Goal: Task Accomplishment & Management: Complete application form

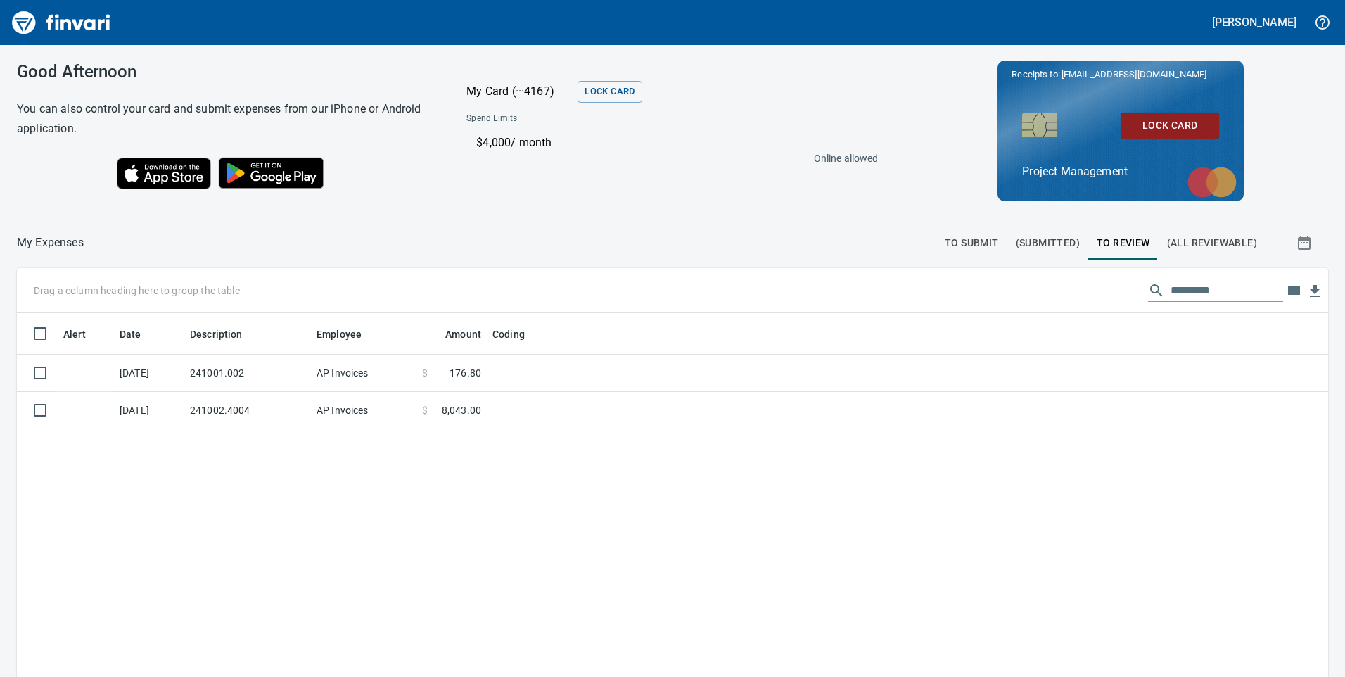
scroll to position [1, 1]
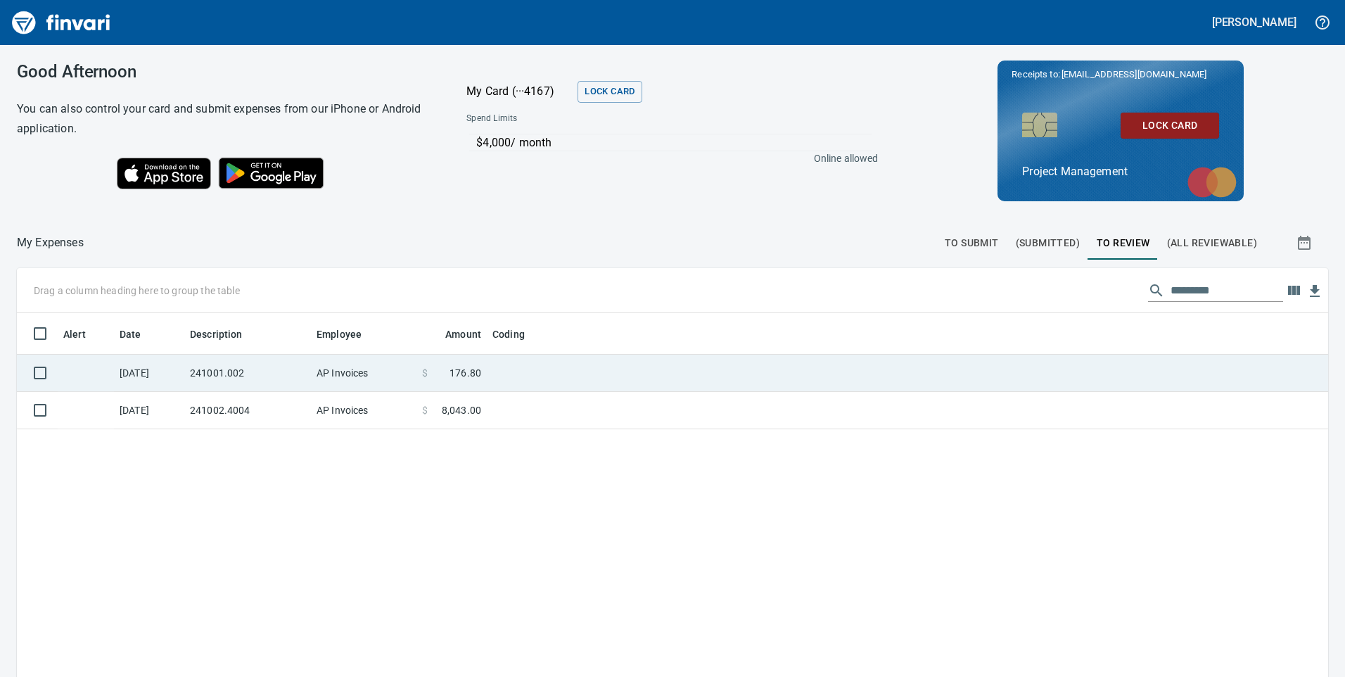
click at [310, 367] on td "241001.002" at bounding box center [247, 373] width 127 height 37
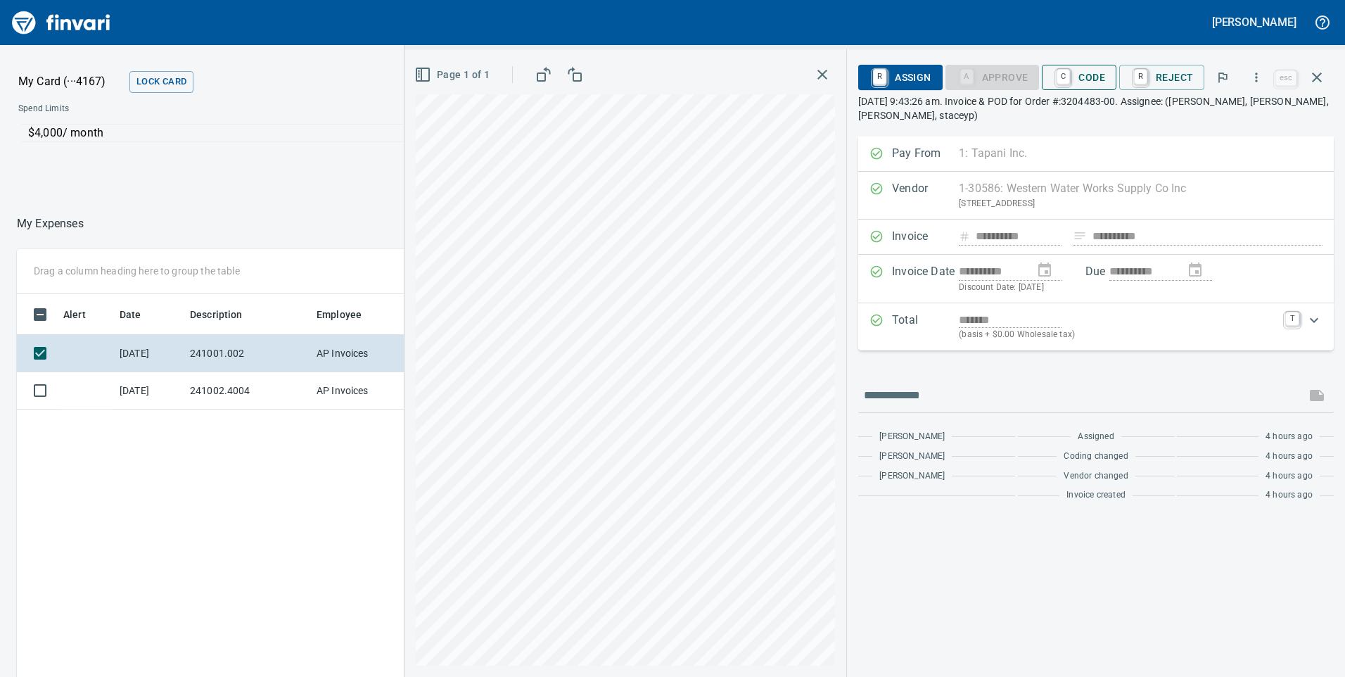
click at [1085, 67] on span "C Code" at bounding box center [1079, 77] width 52 height 24
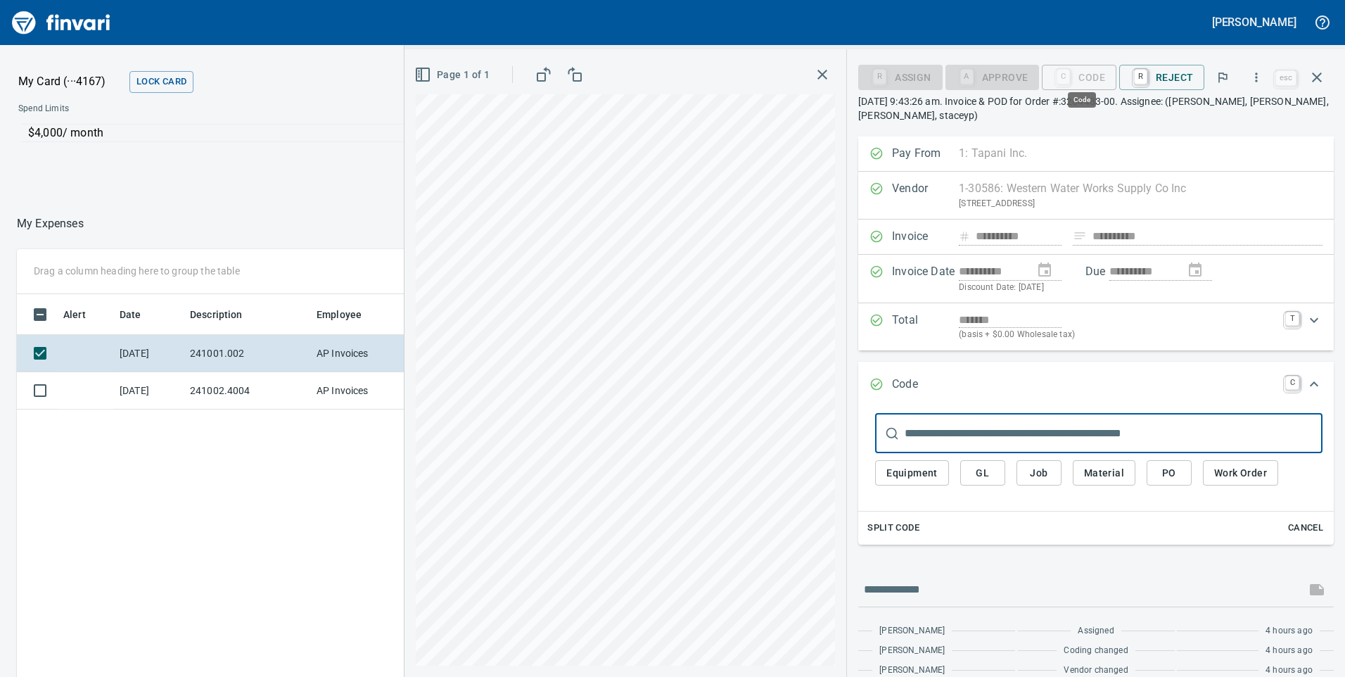
scroll to position [512, 939]
click at [1048, 475] on span "Job" at bounding box center [1039, 473] width 23 height 18
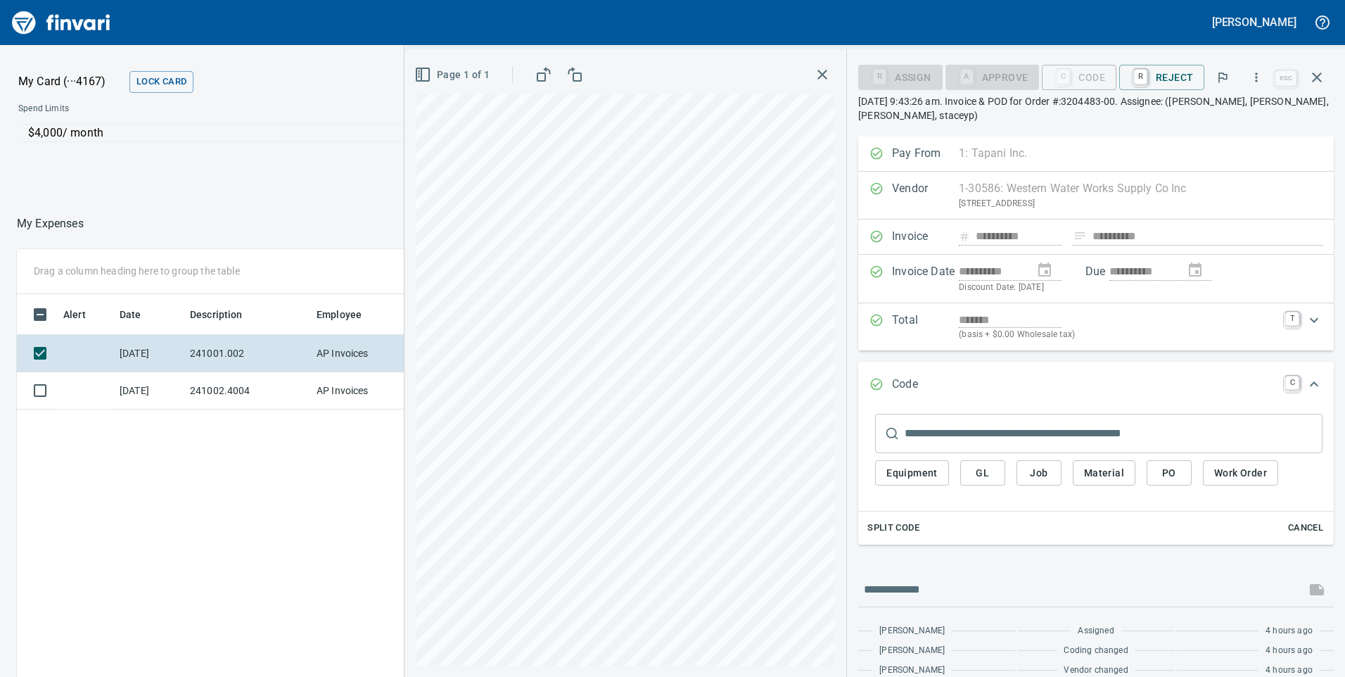
click at [1040, 473] on span "Job" at bounding box center [1039, 473] width 23 height 18
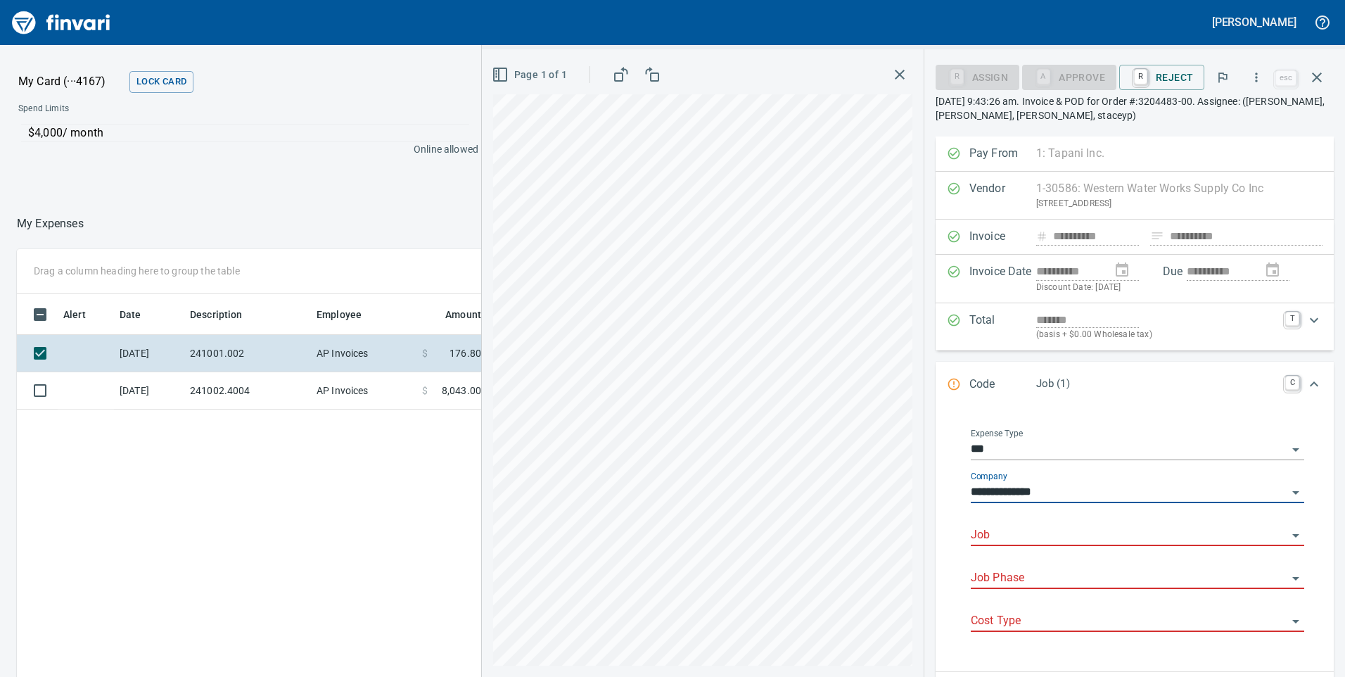
click at [1018, 521] on div "Job" at bounding box center [1138, 530] width 334 height 32
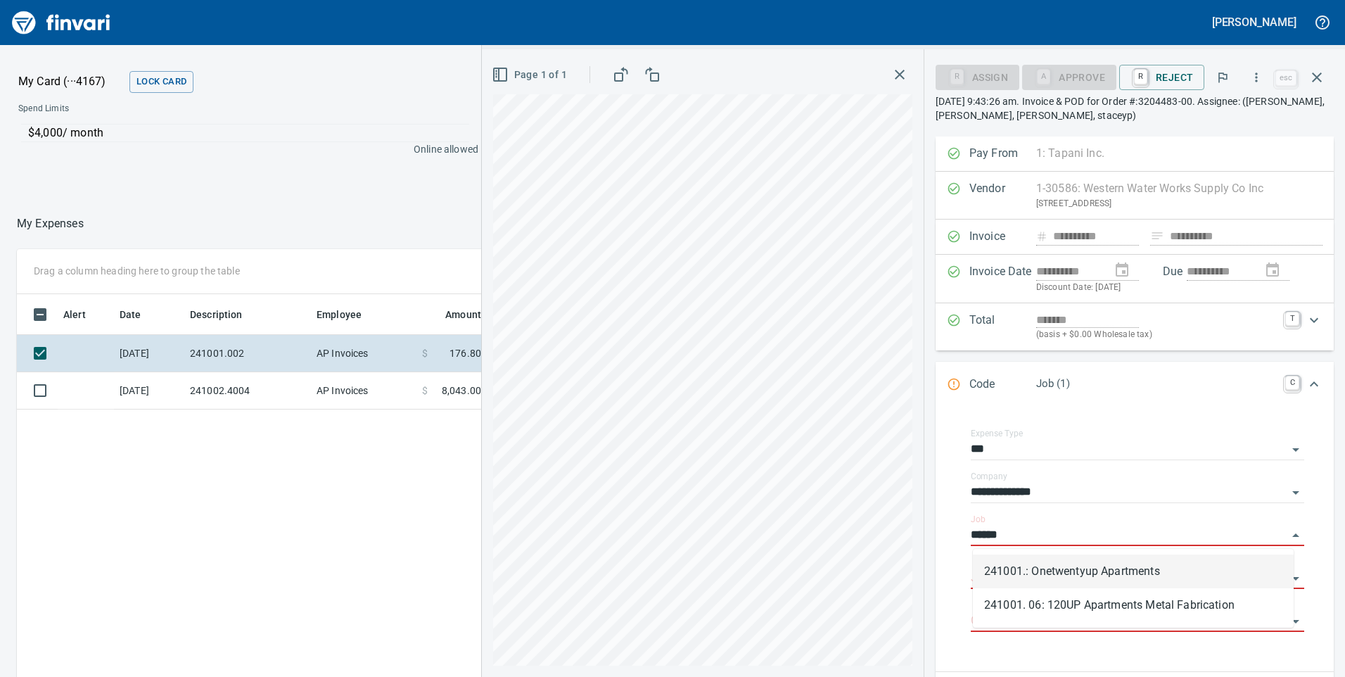
click at [1078, 581] on li "241001.: Onetwentyup Apartments" at bounding box center [1133, 572] width 321 height 34
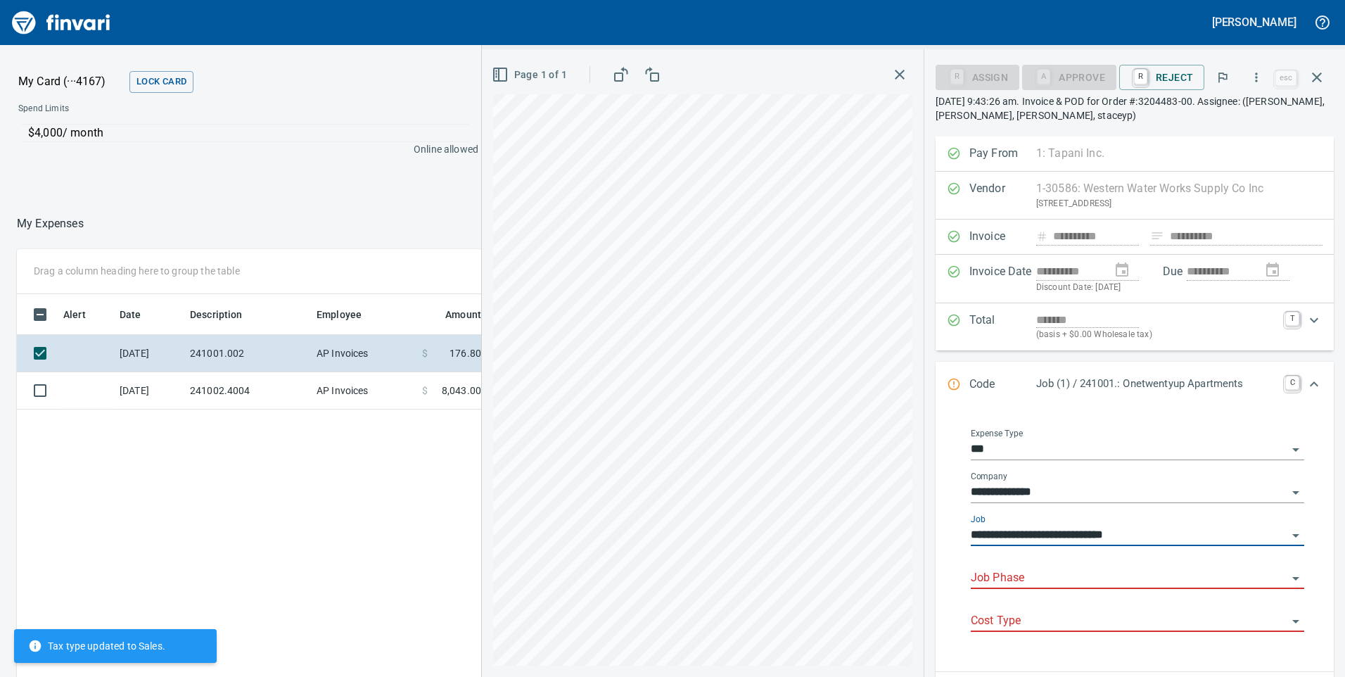
type input "**********"
click at [1065, 578] on input "Job Phase" at bounding box center [1129, 579] width 317 height 20
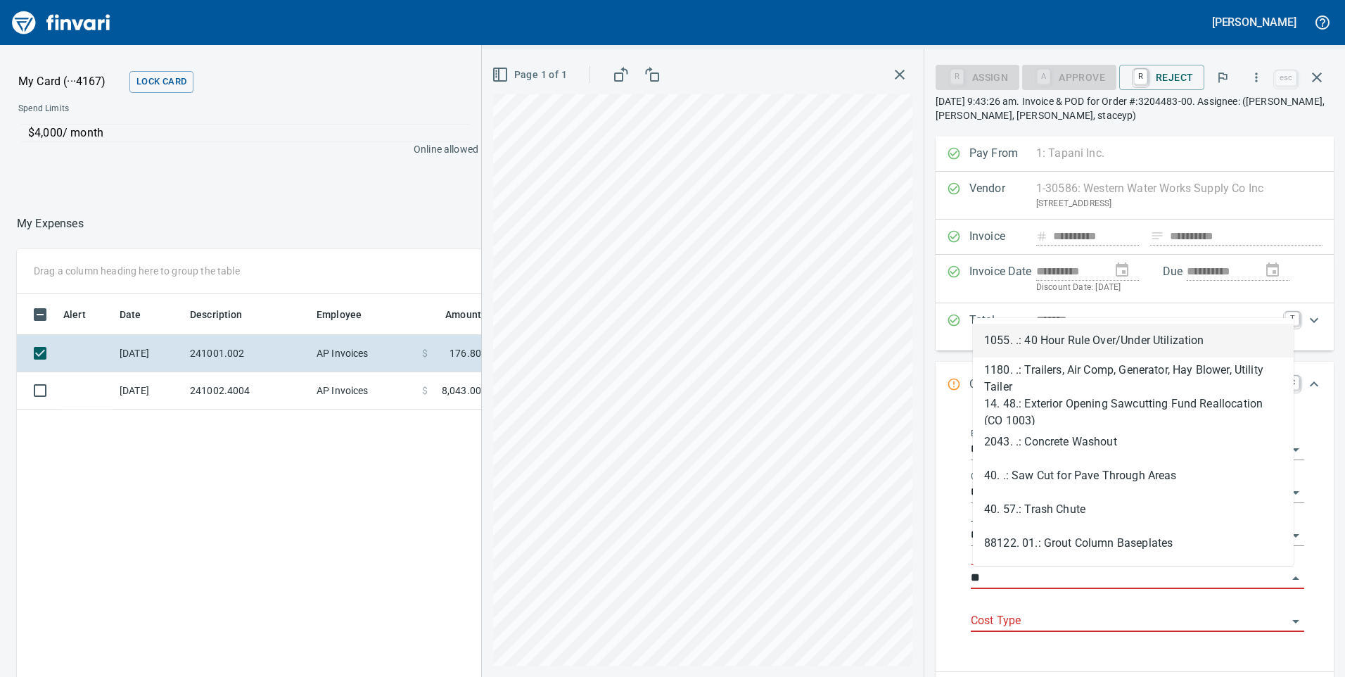
type input "*"
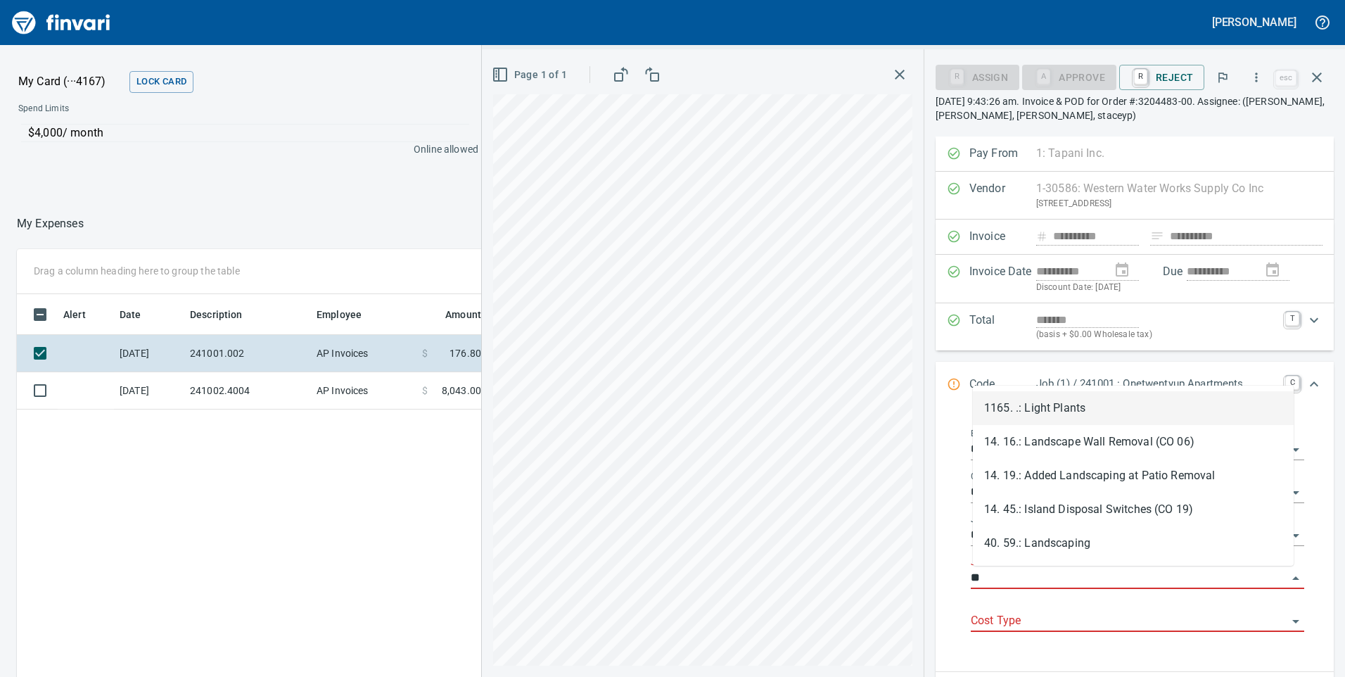
type input "*"
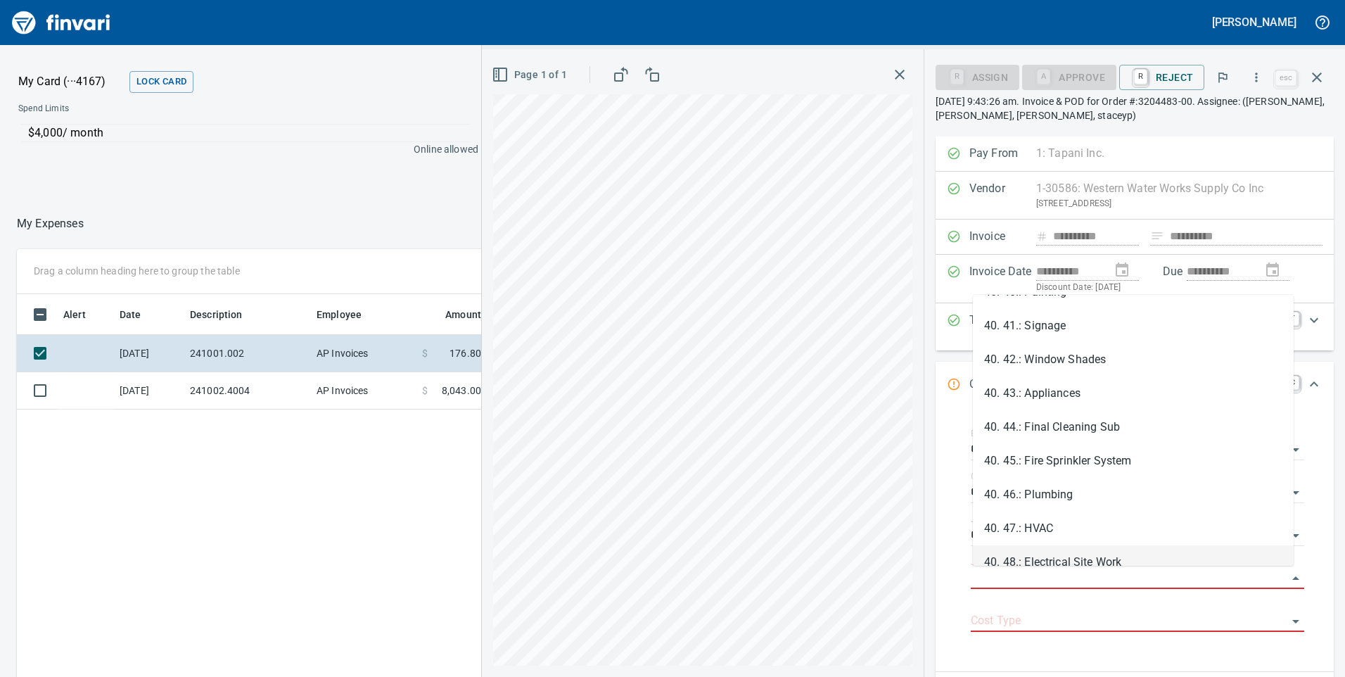
scroll to position [5477, 0]
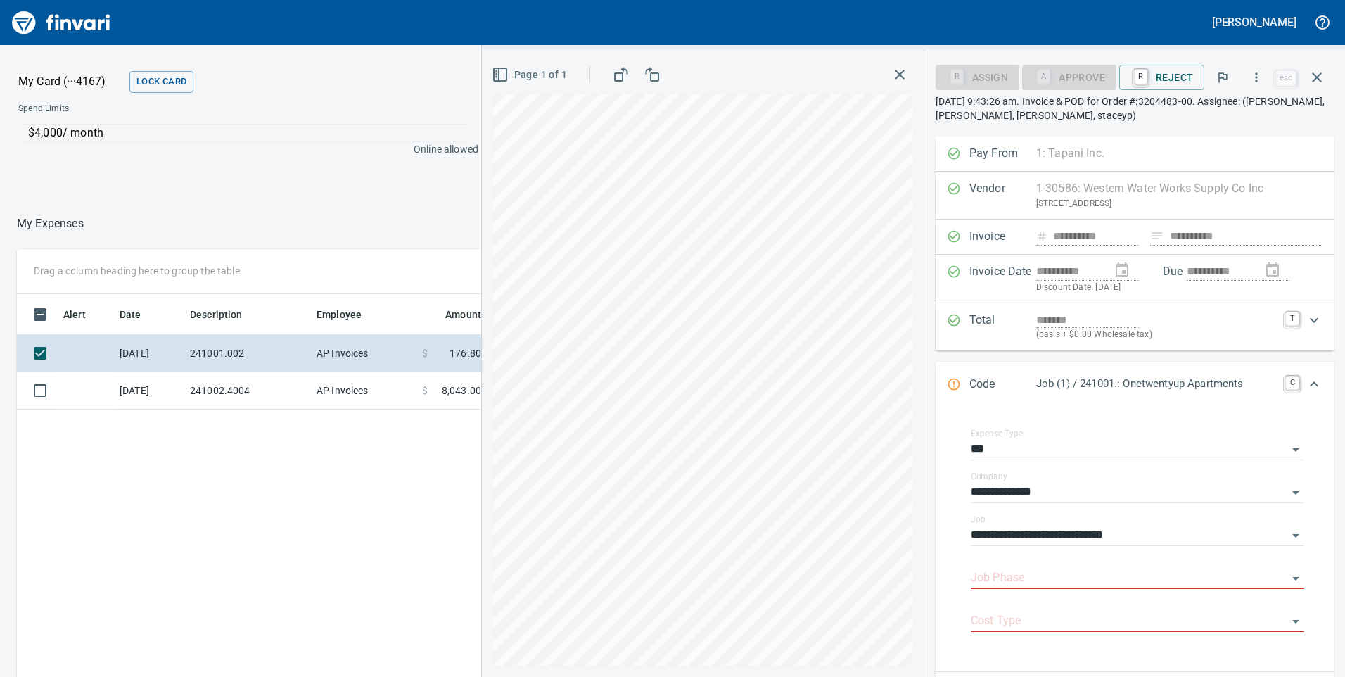
click at [946, 330] on div "Total ******* (basis + $0.00 Wholesale tax) T" at bounding box center [1135, 326] width 398 height 47
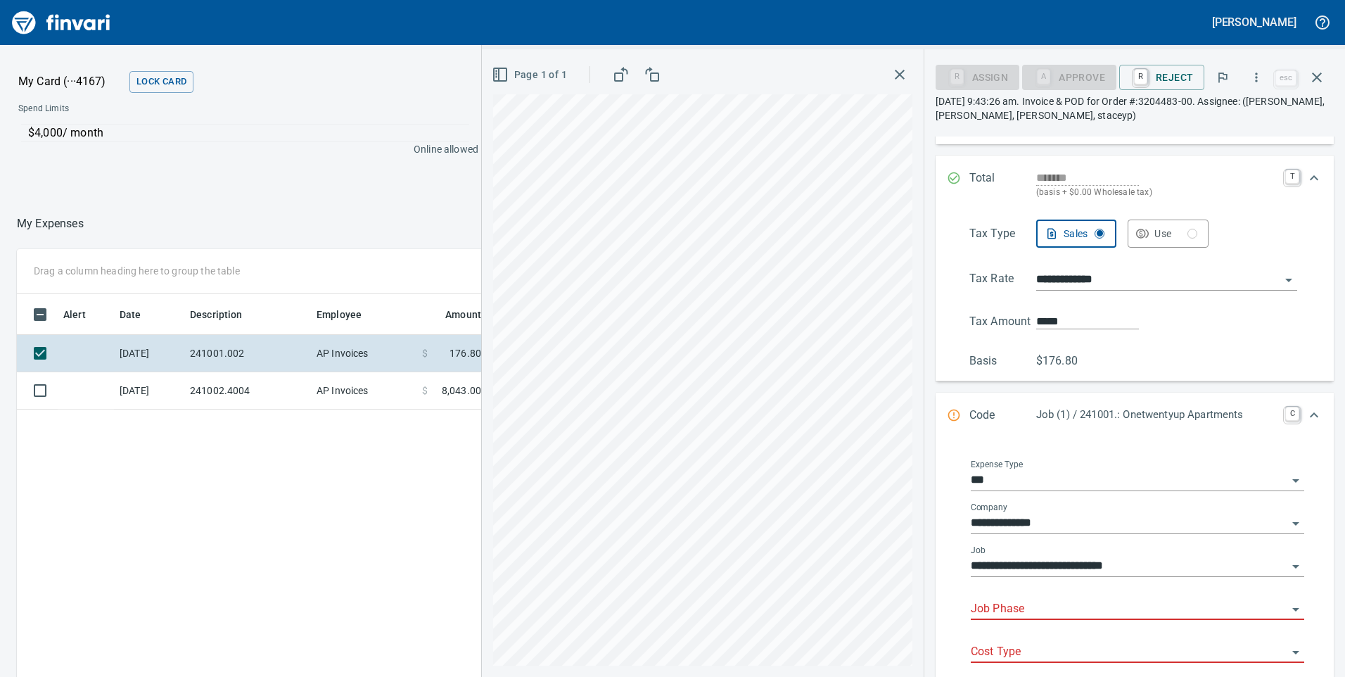
scroll to position [211, 0]
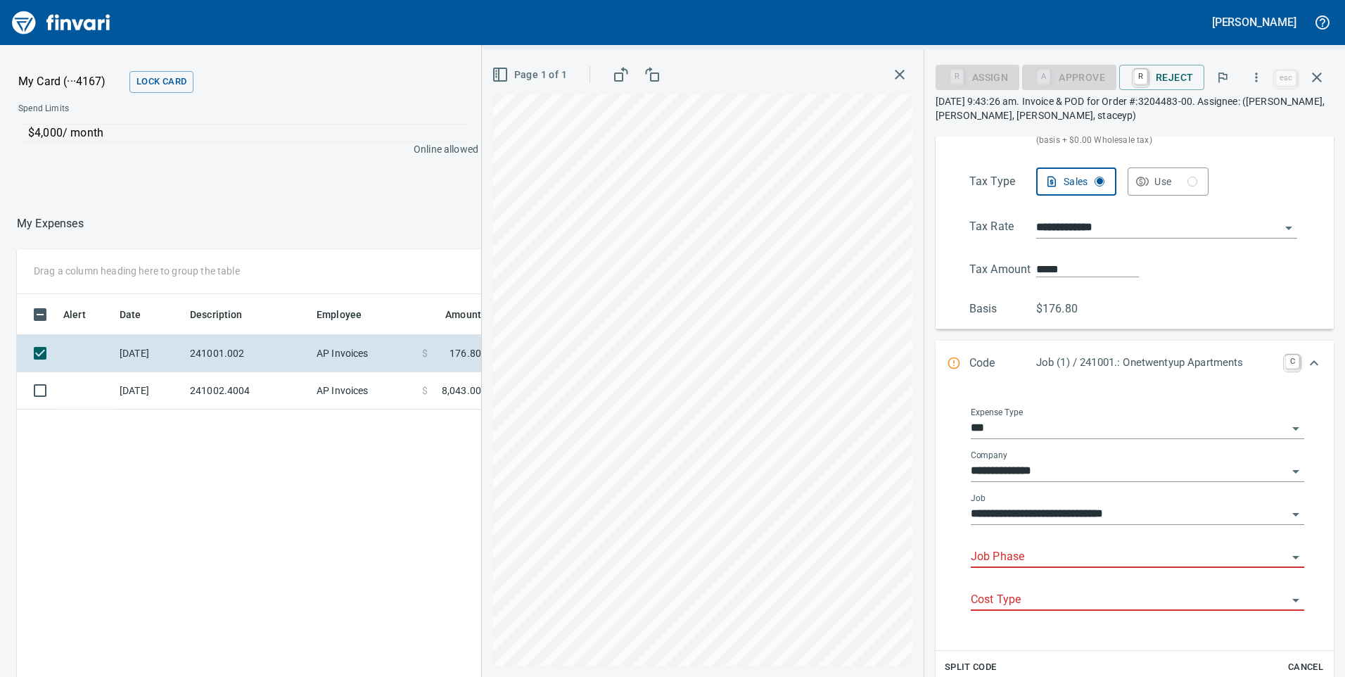
click at [1043, 546] on div "Job Phase" at bounding box center [1138, 552] width 334 height 32
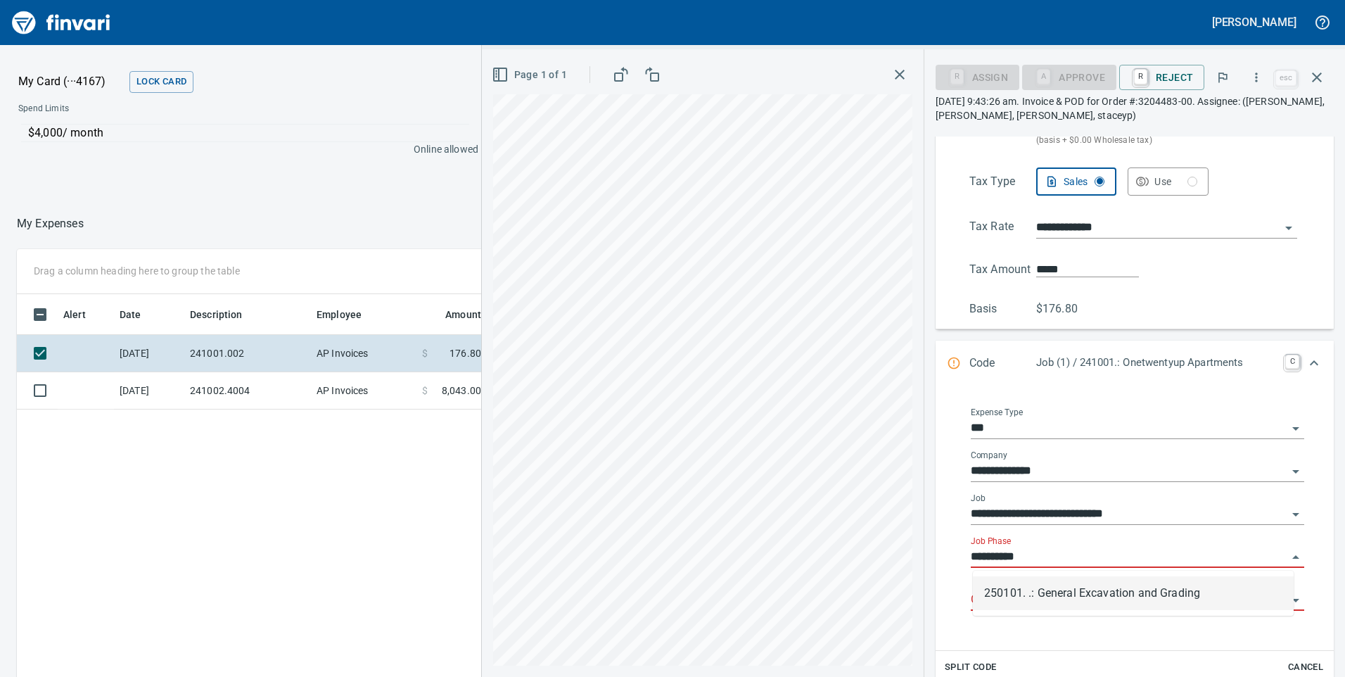
scroll to position [512, 939]
drag, startPoint x: 1059, startPoint y: 589, endPoint x: 1041, endPoint y: 591, distance: 17.7
click at [1060, 590] on li "250101. .: General Excavation and Grading" at bounding box center [1133, 593] width 321 height 34
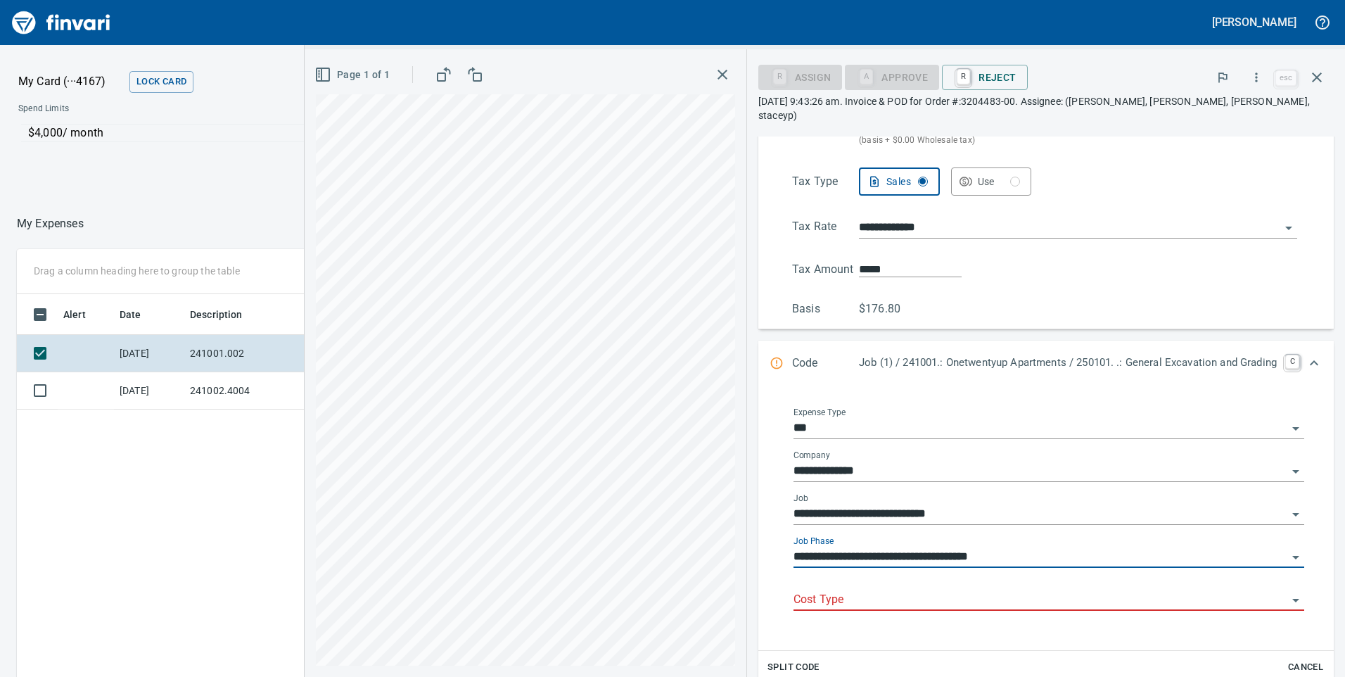
type input "**********"
click at [1019, 590] on input "Cost Type" at bounding box center [1041, 600] width 494 height 20
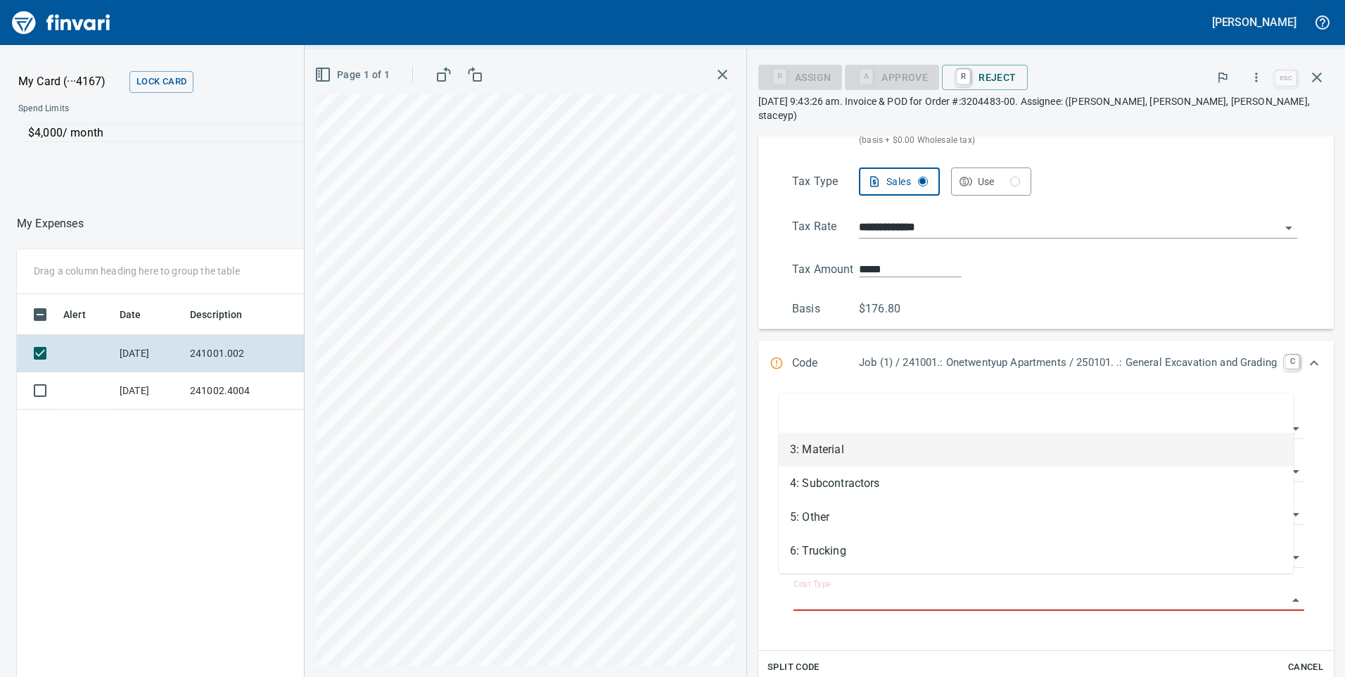
click at [817, 450] on li "3: Material" at bounding box center [1036, 450] width 515 height 34
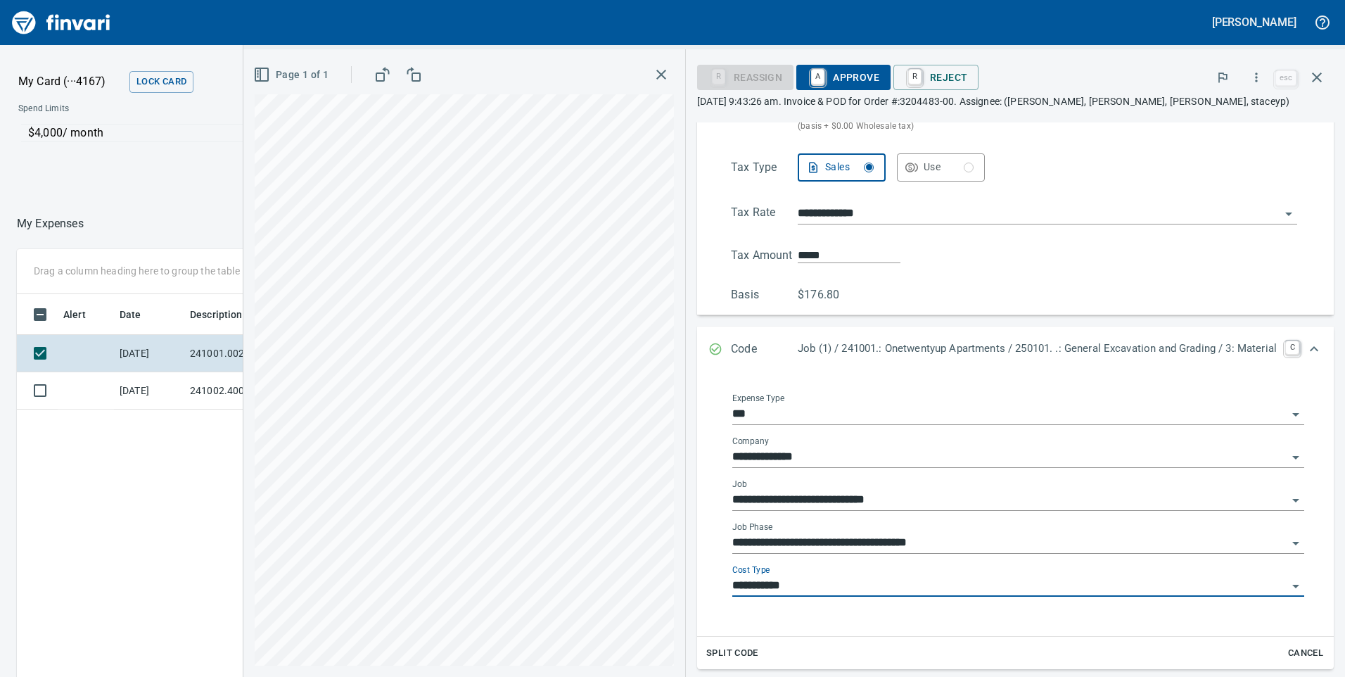
type input "**********"
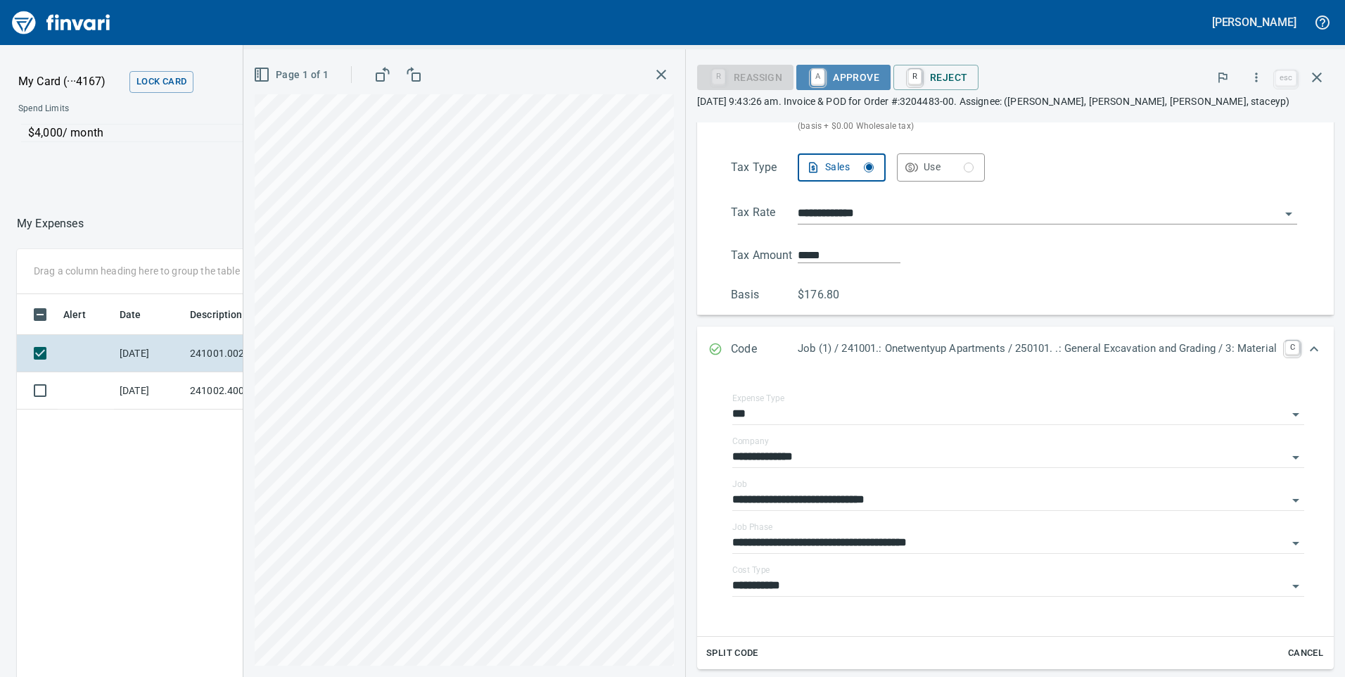
click at [833, 71] on span "A Approve" at bounding box center [844, 77] width 72 height 24
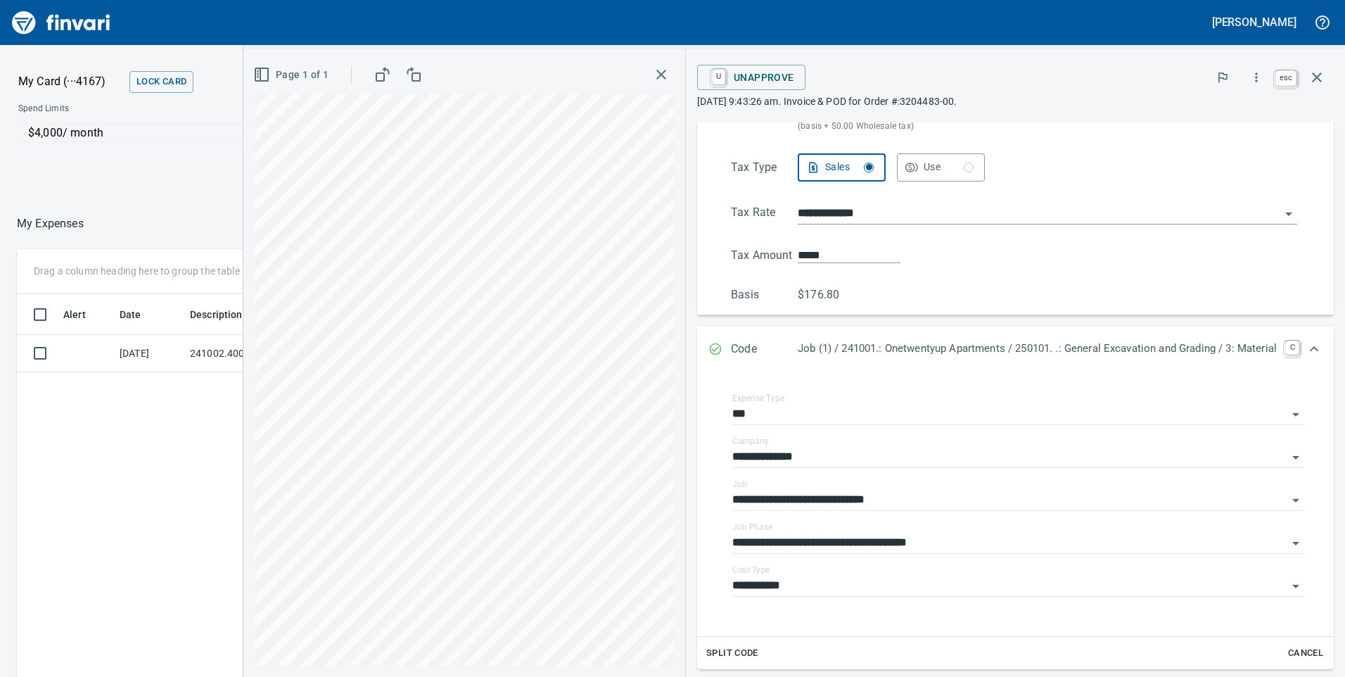
click at [1323, 73] on icon "button" at bounding box center [1317, 77] width 17 height 17
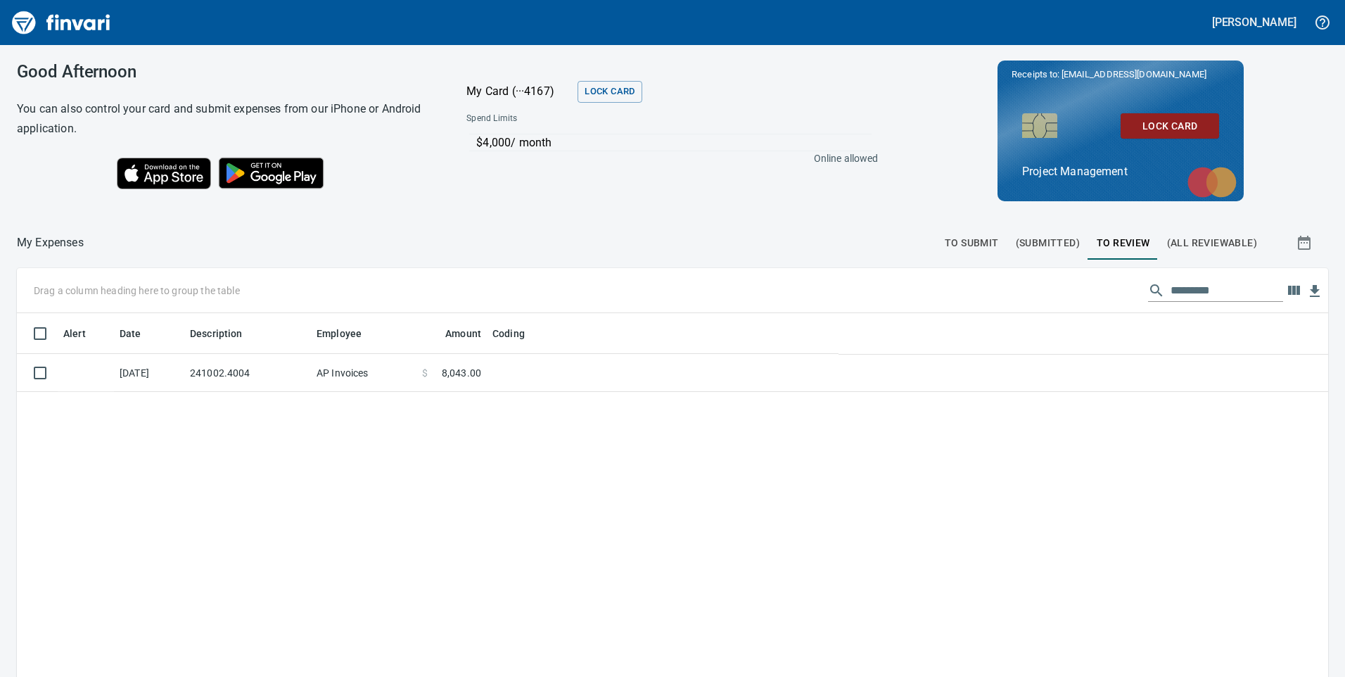
scroll to position [512, 1288]
